Goal: Task Accomplishment & Management: Complete application form

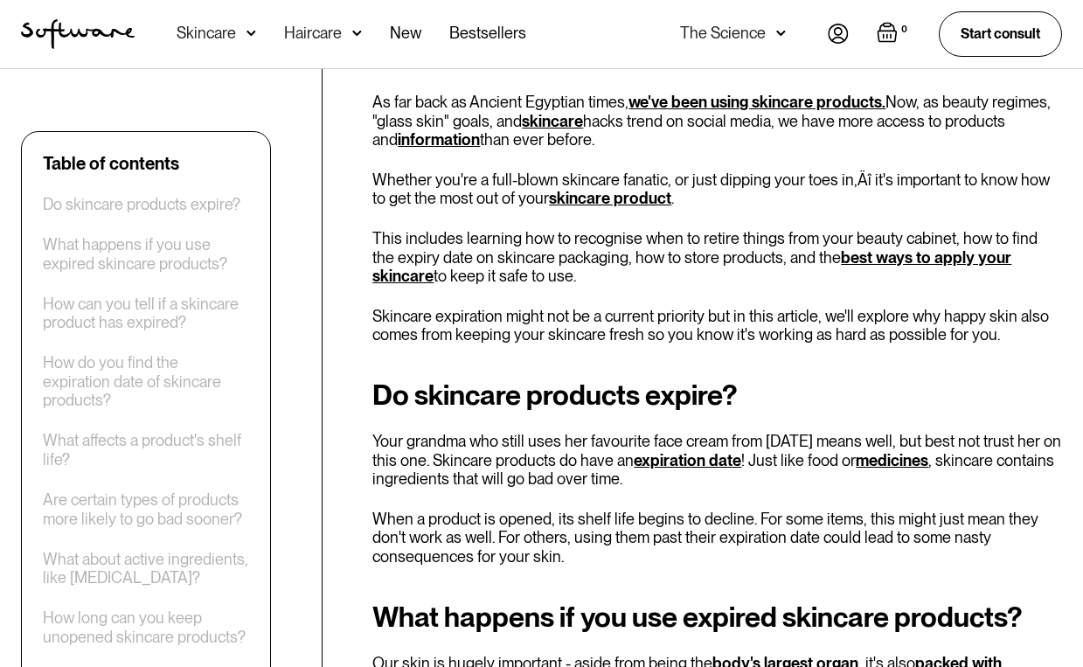
scroll to position [580, 0]
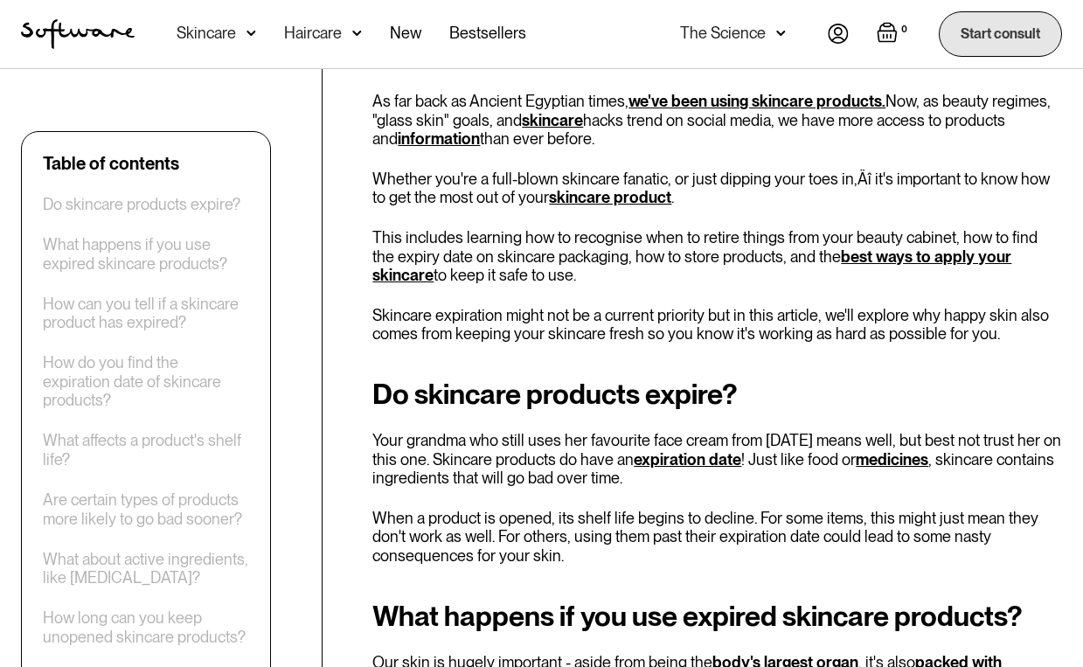
click at [988, 38] on link "Start consult" at bounding box center [1000, 33] width 123 height 45
